Goal: Task Accomplishment & Management: Manage account settings

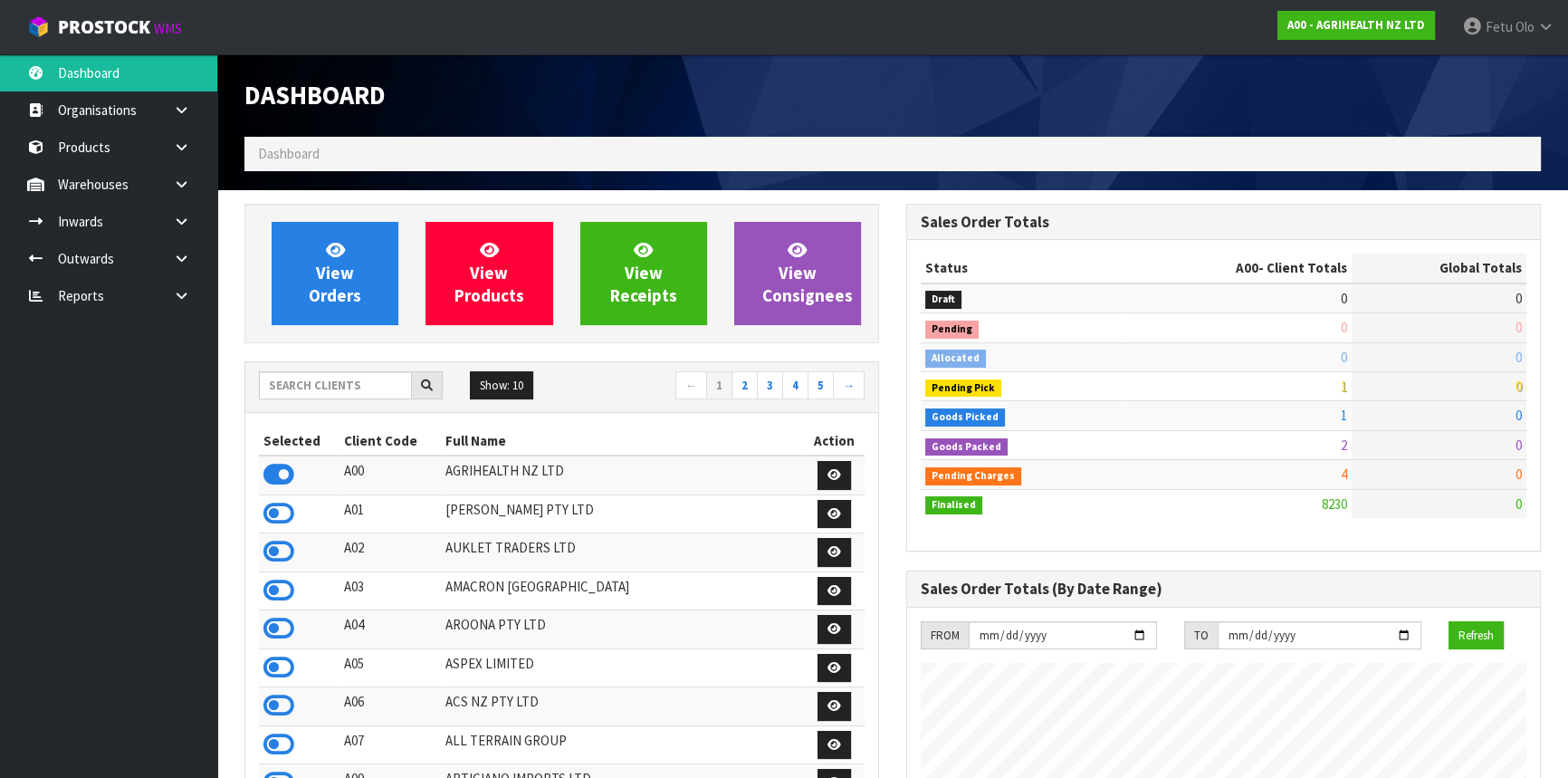
scroll to position [1370, 661]
click at [334, 389] on input "text" at bounding box center [335, 385] width 153 height 28
type input "K01"
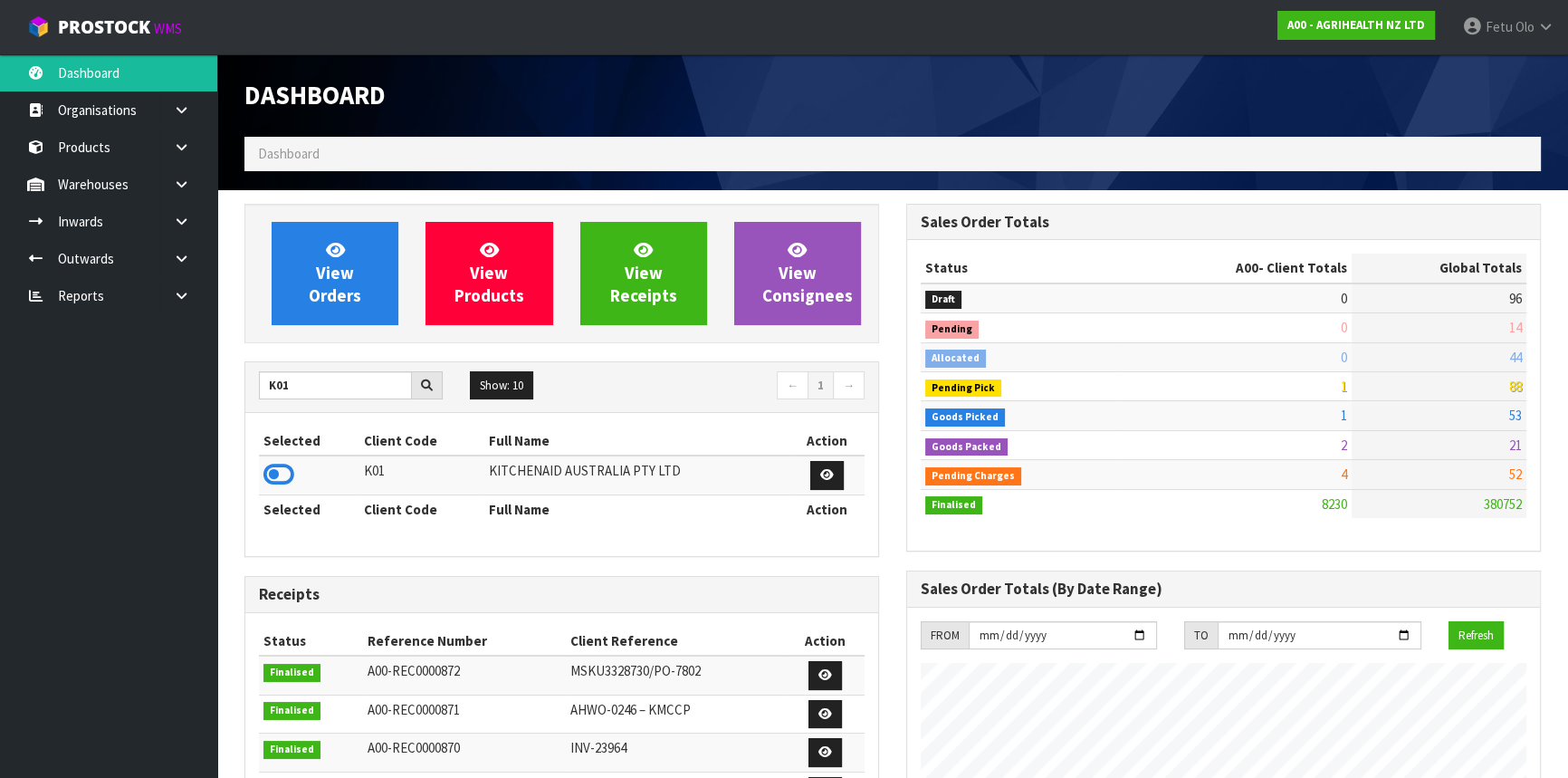
click at [290, 458] on td at bounding box center [309, 475] width 101 height 39
click at [286, 467] on icon at bounding box center [278, 474] width 30 height 27
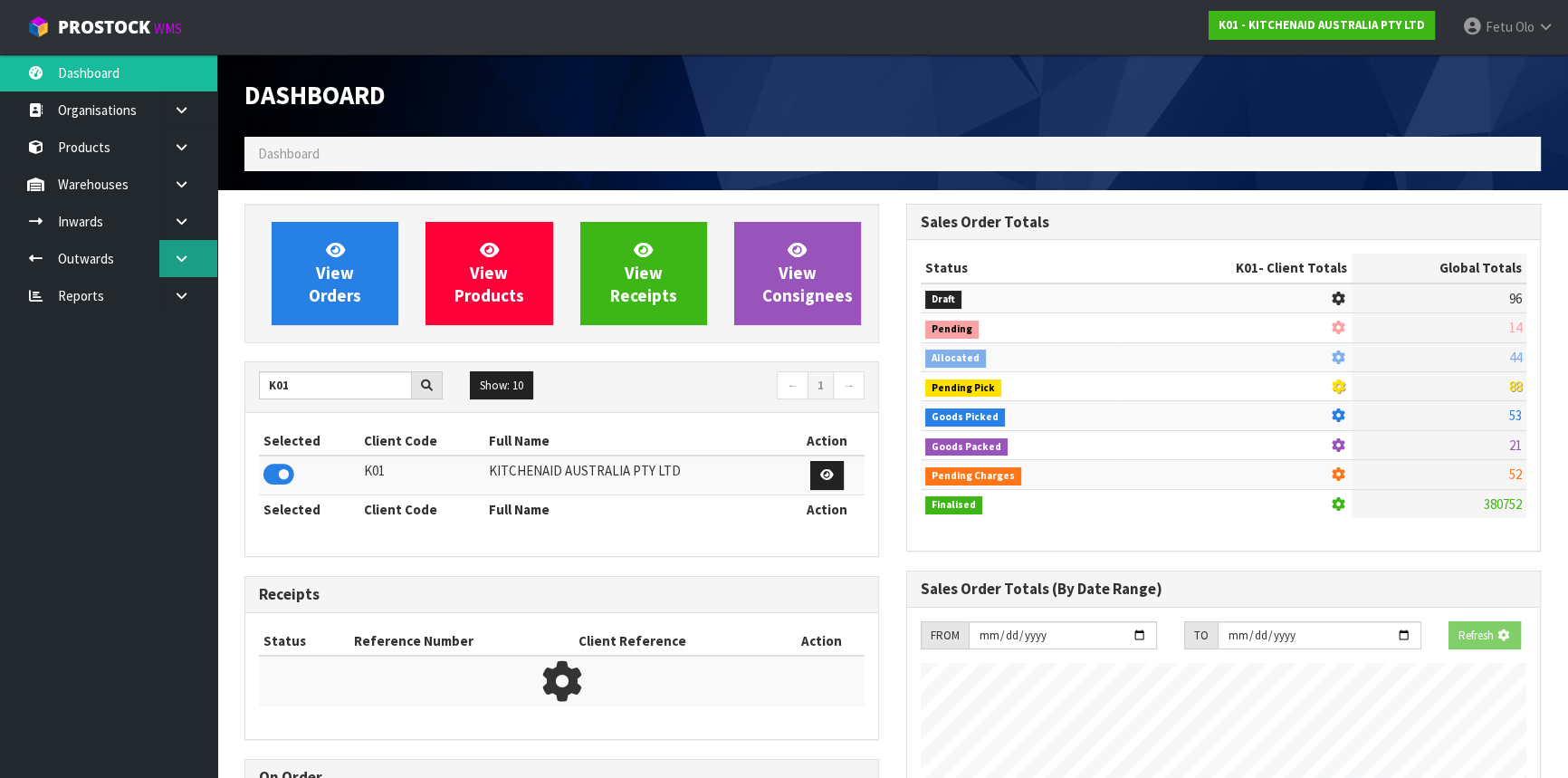
click at [195, 258] on link at bounding box center [188, 259] width 58 height 37
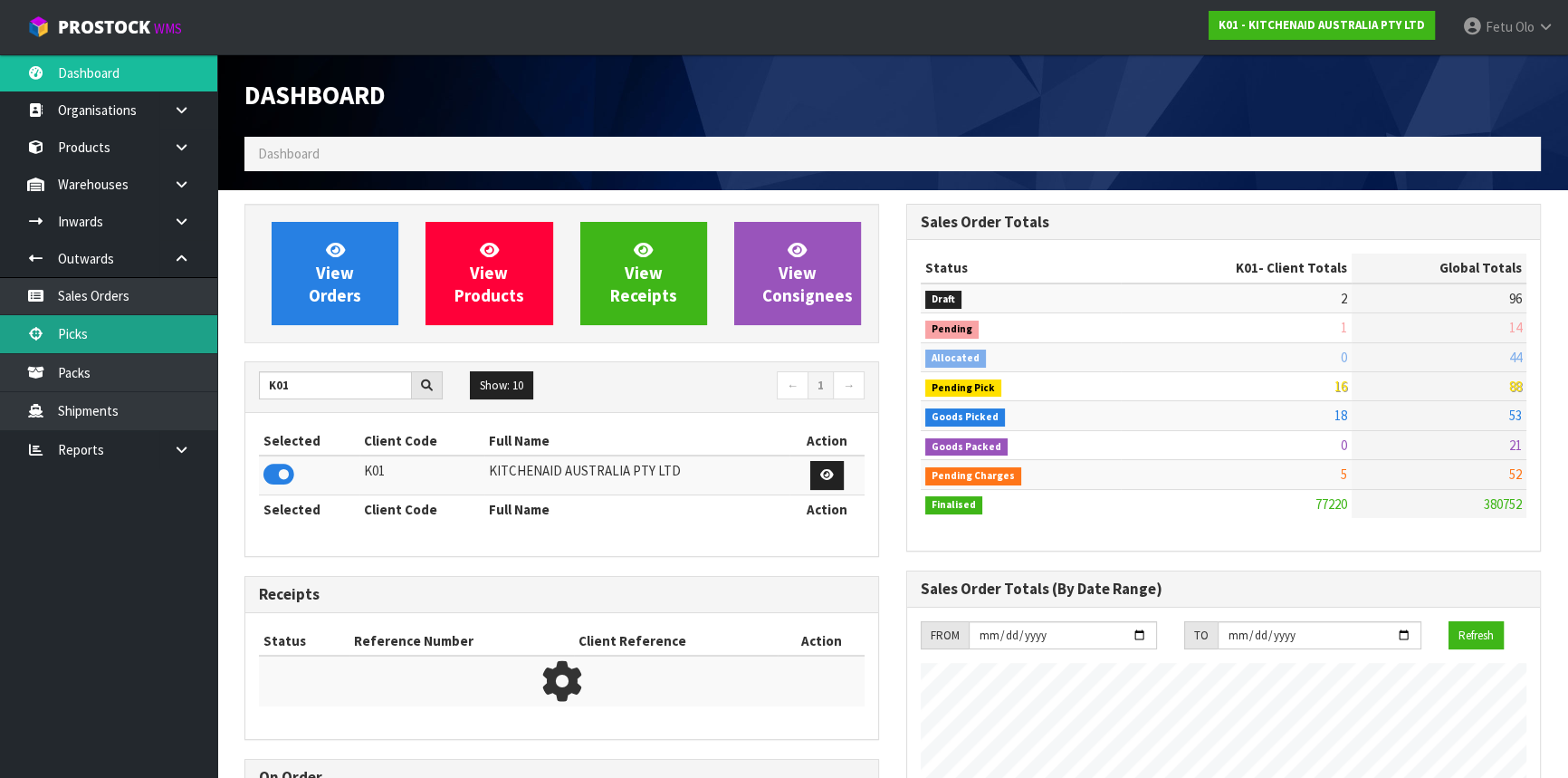
scroll to position [1370, 661]
click at [54, 342] on link "Picks" at bounding box center [109, 334] width 217 height 37
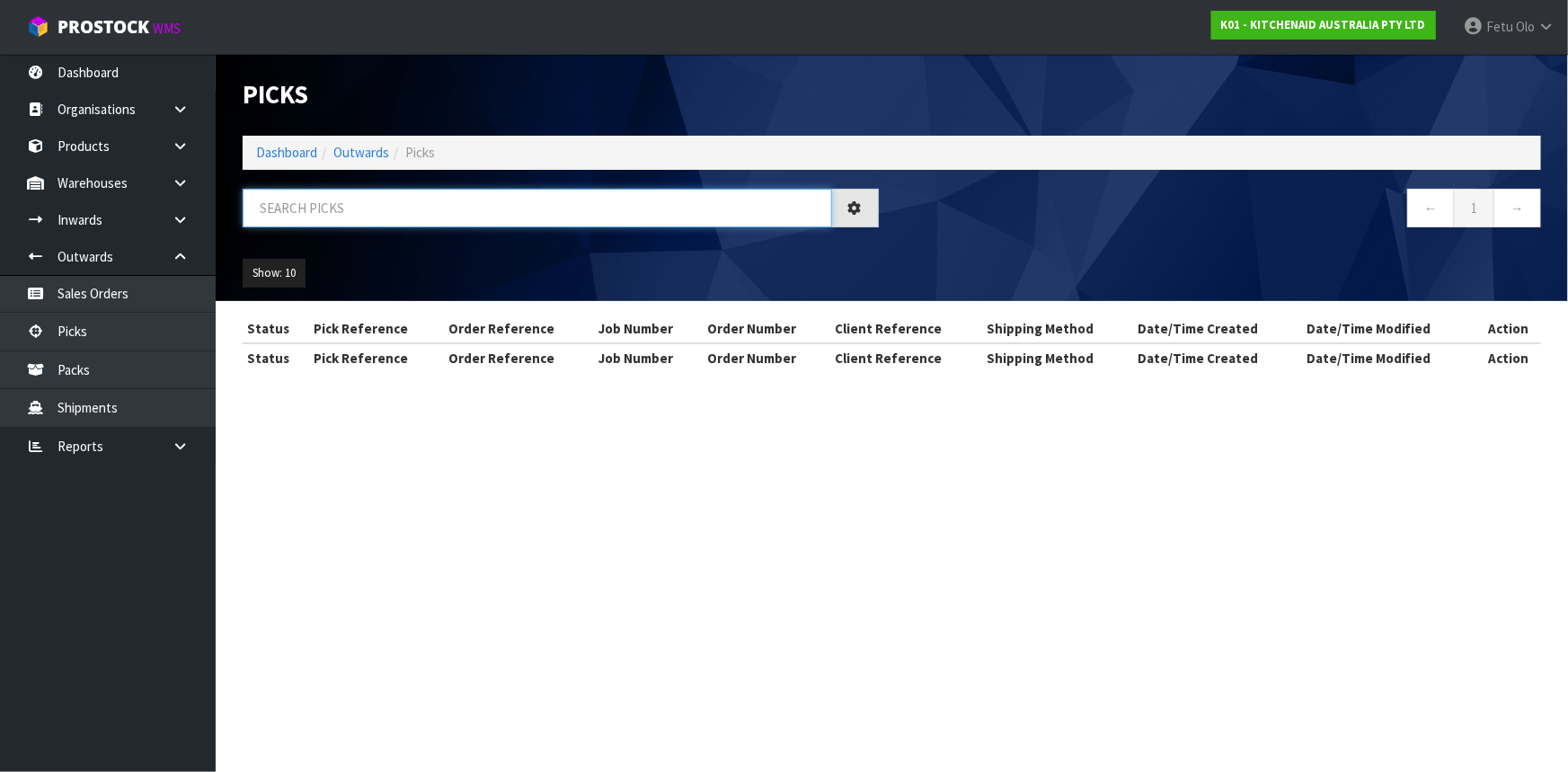
click at [306, 193] on input "text" at bounding box center [538, 208] width 589 height 39
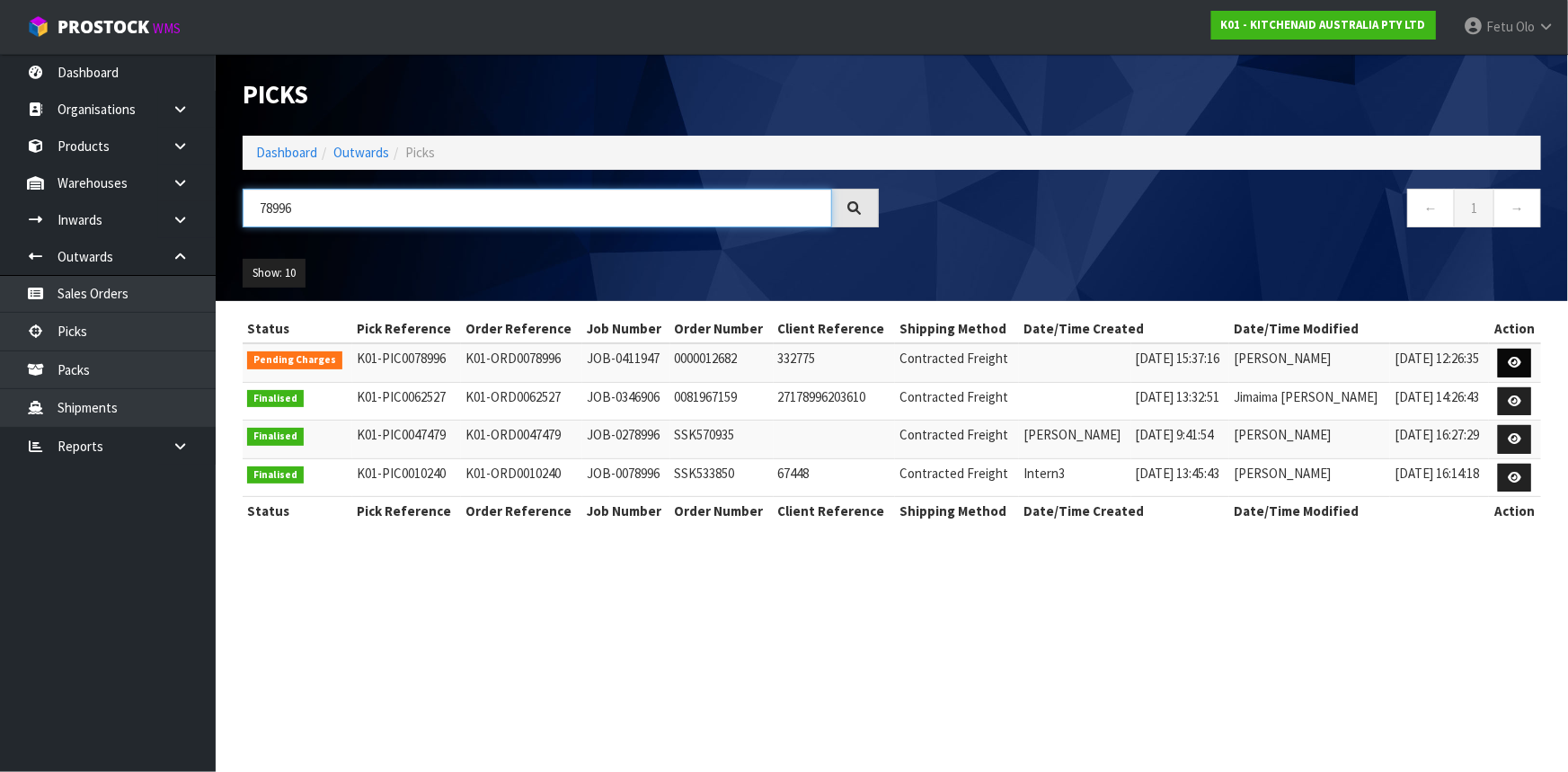
type input "78996"
click at [1517, 357] on icon at bounding box center [1515, 363] width 14 height 12
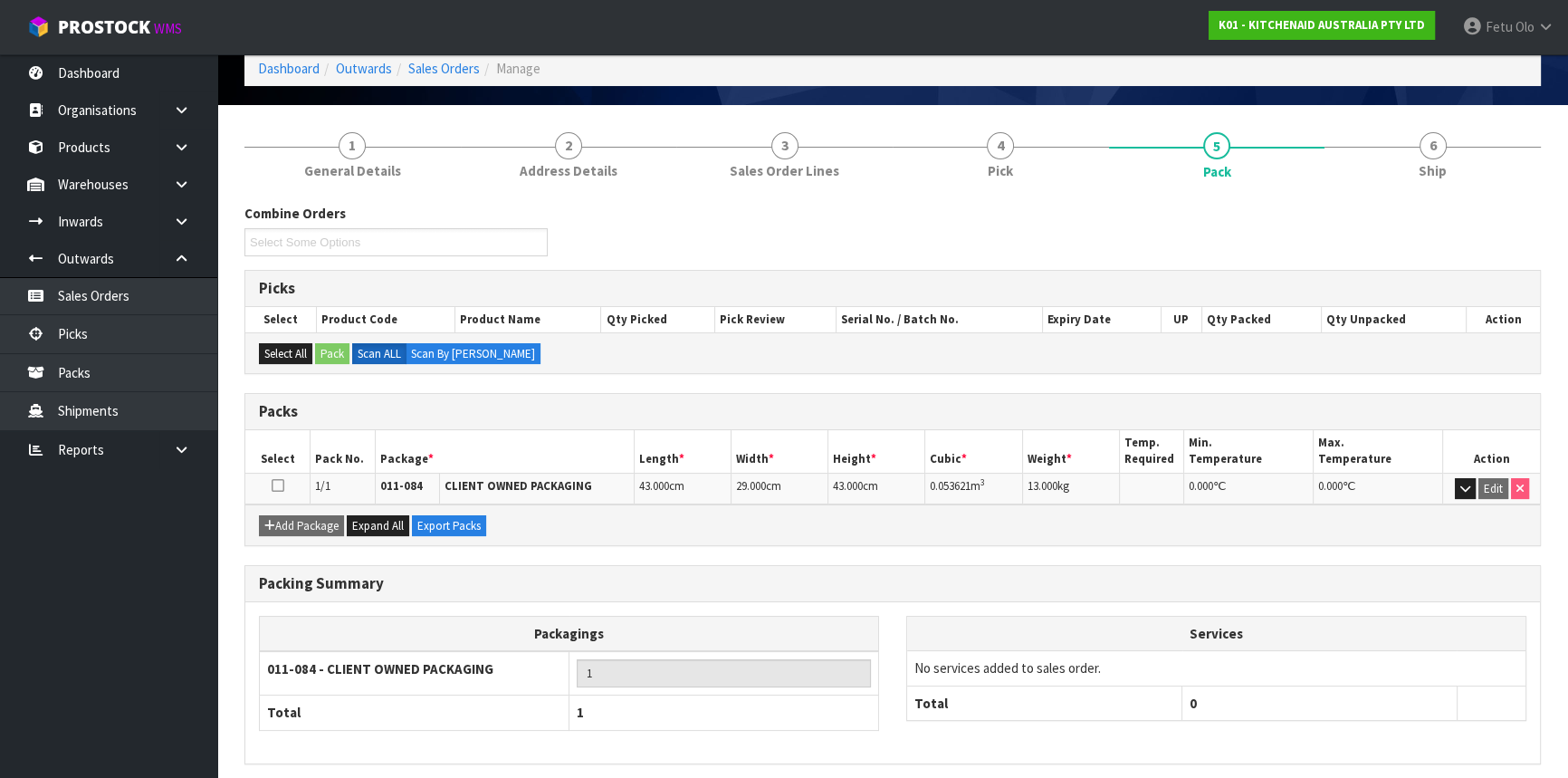
scroll to position [153, 0]
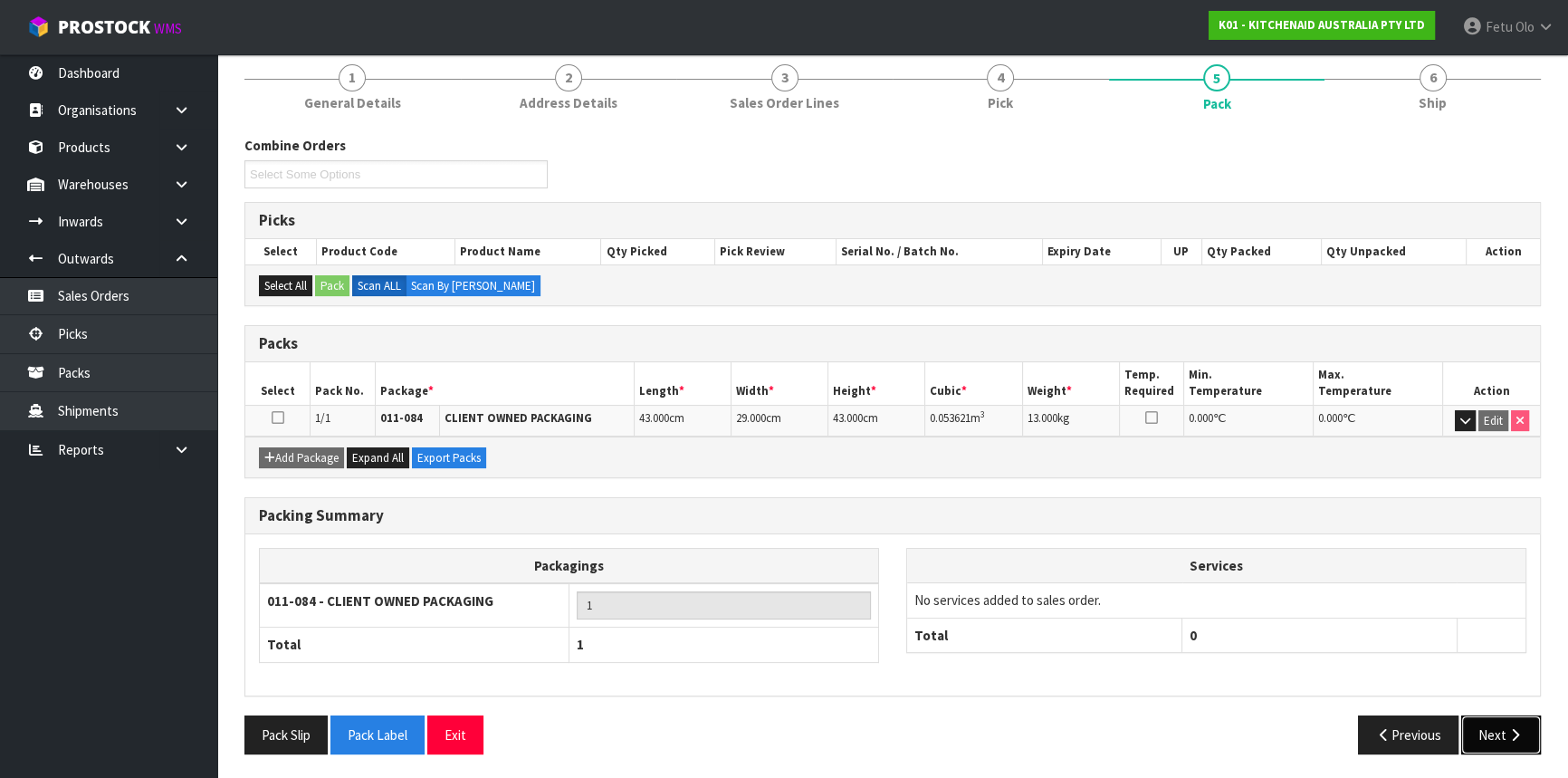
click at [1511, 731] on icon "button" at bounding box center [1515, 735] width 18 height 14
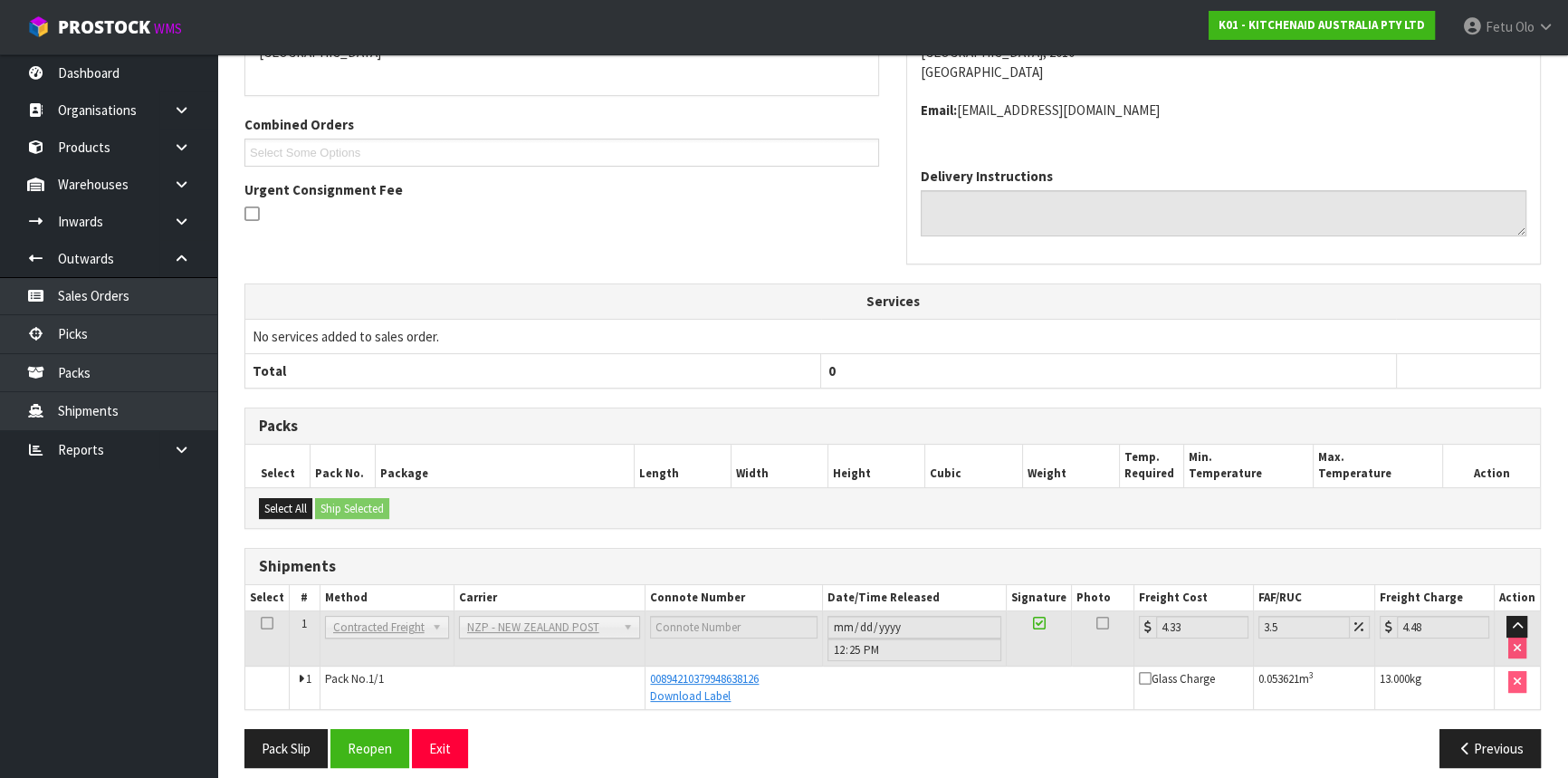
scroll to position [369, 0]
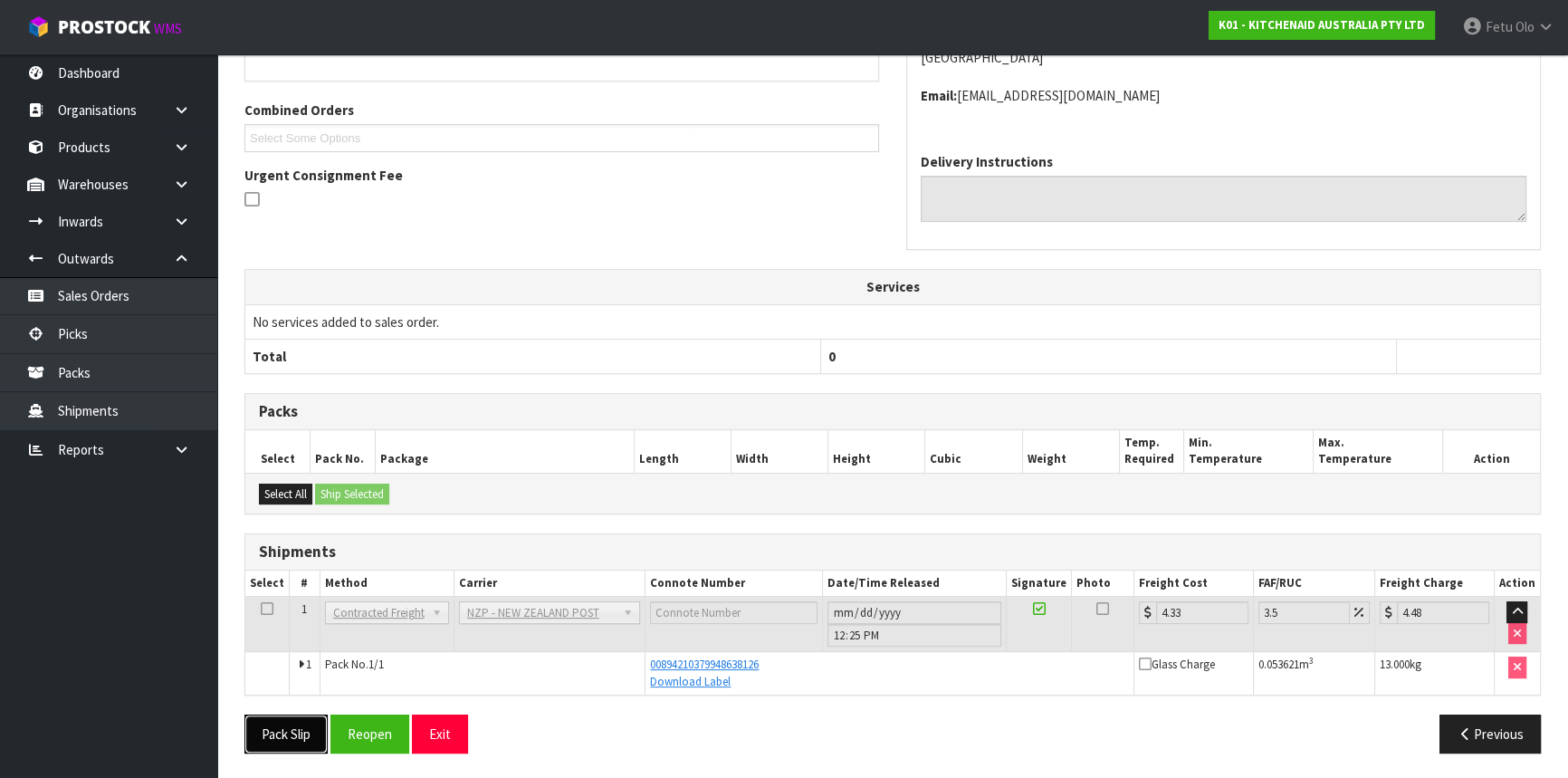
click at [313, 721] on button "Pack Slip" at bounding box center [286, 734] width 83 height 39
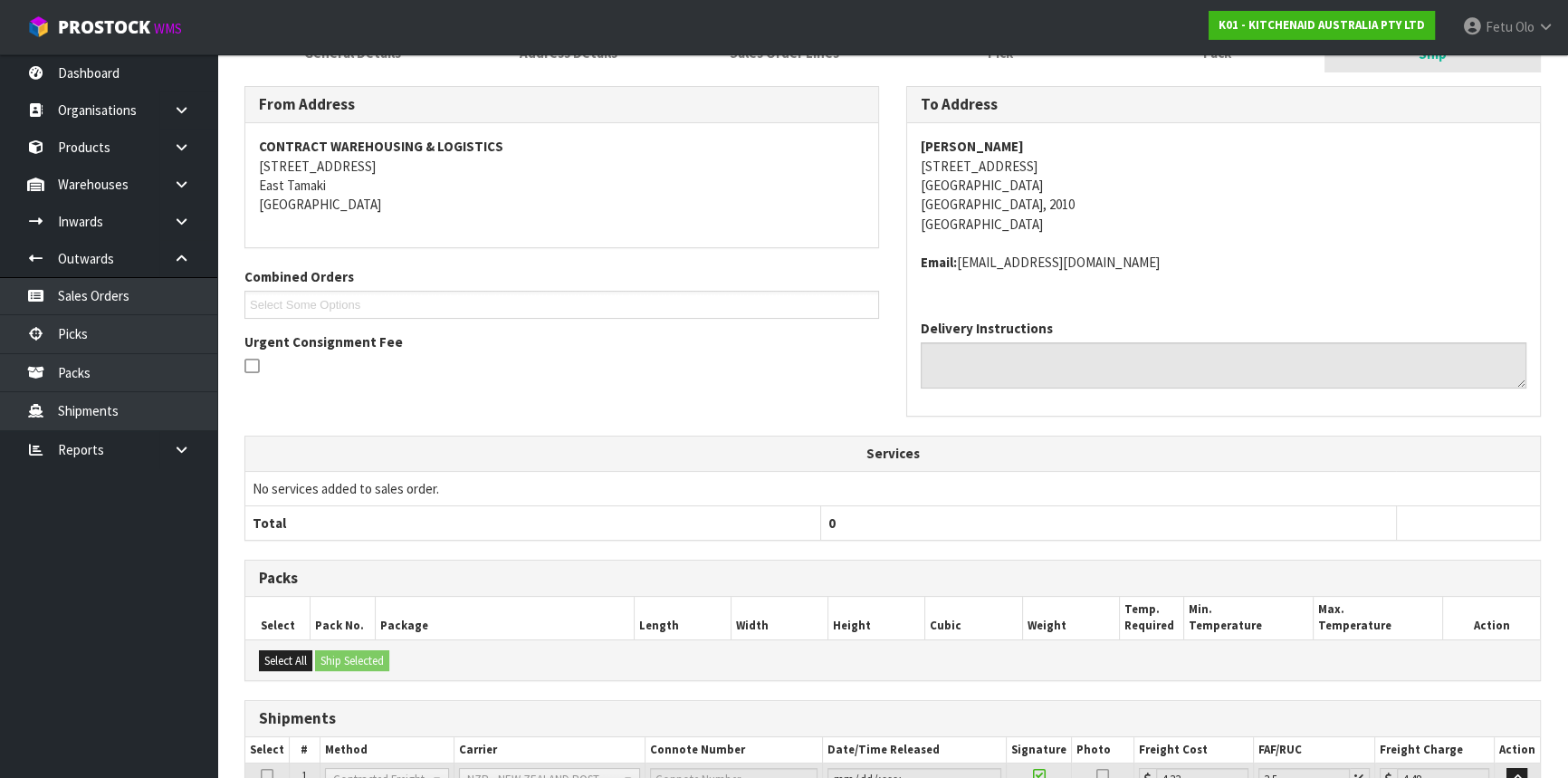
scroll to position [0, 0]
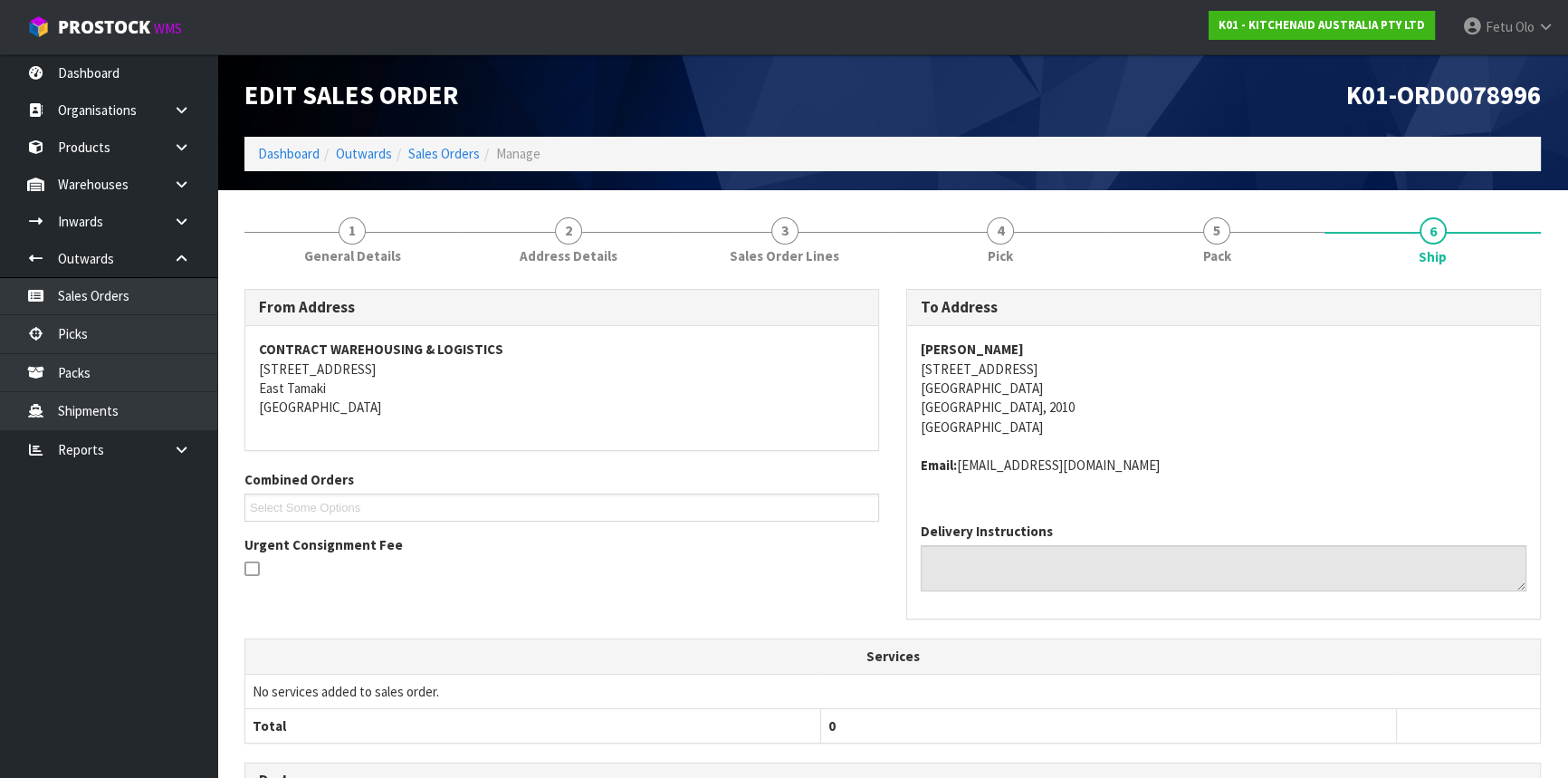
drag, startPoint x: 1526, startPoint y: 37, endPoint x: 1506, endPoint y: 60, distance: 30.5
click at [1526, 36] on link "Fetu Olo" at bounding box center [1508, 26] width 119 height 54
click at [1477, 81] on link "Logout" at bounding box center [1496, 72] width 143 height 24
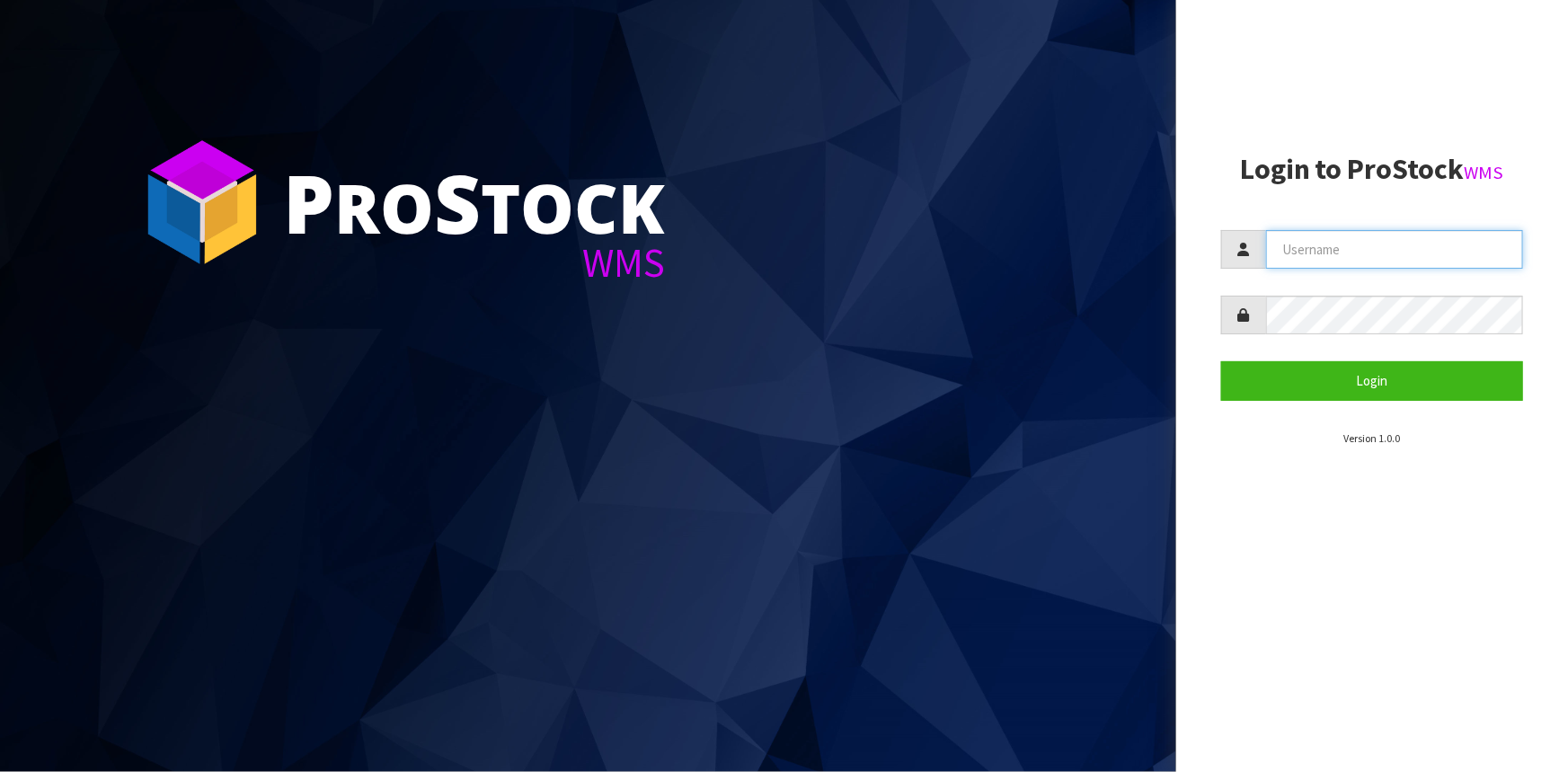
click at [1311, 254] on input "text" at bounding box center [1394, 250] width 257 height 39
type input "t"
type input "Talia"
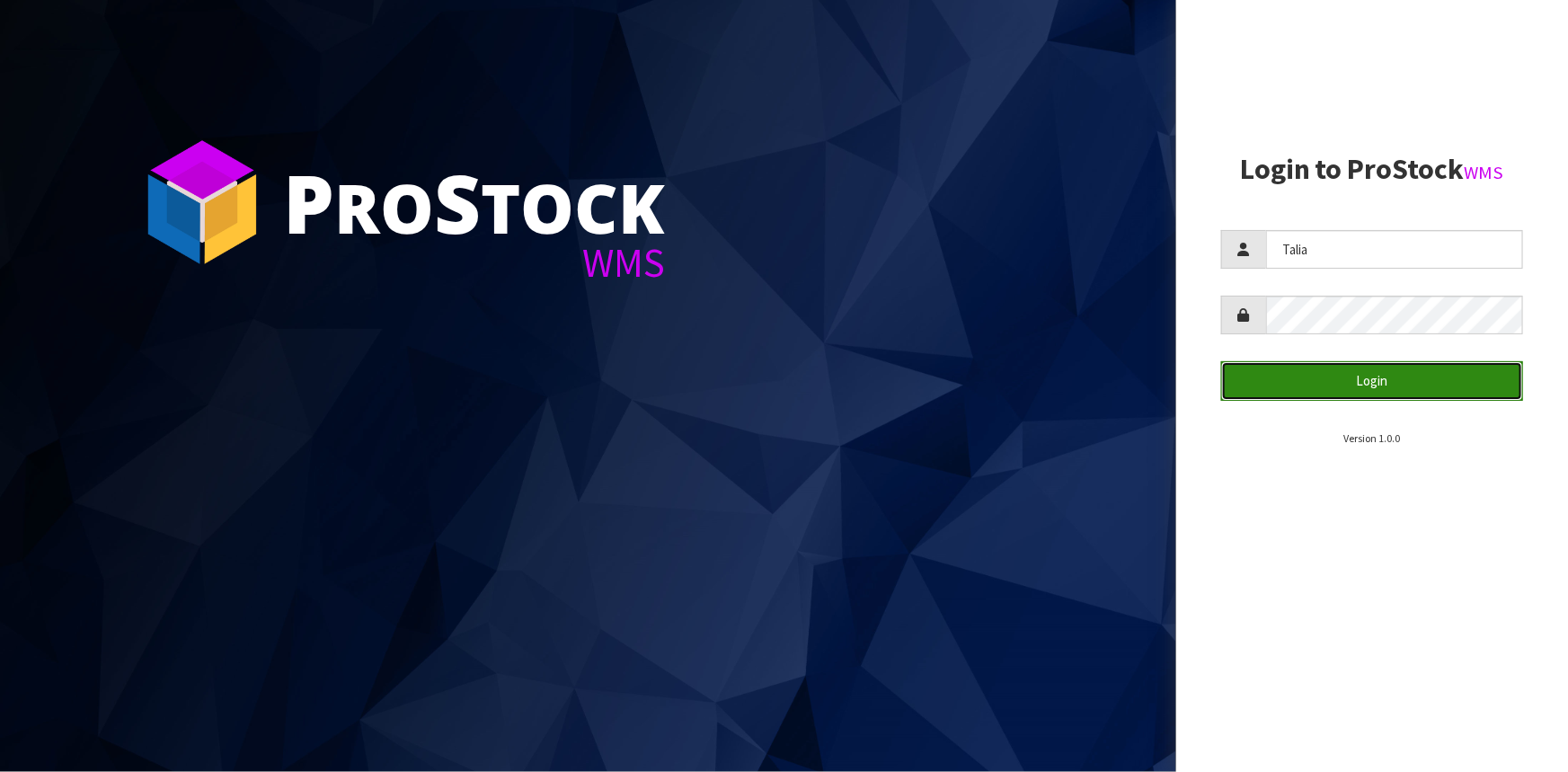
click at [1330, 368] on button "Login" at bounding box center [1372, 381] width 302 height 39
